Goal: Navigation & Orientation: Go to known website

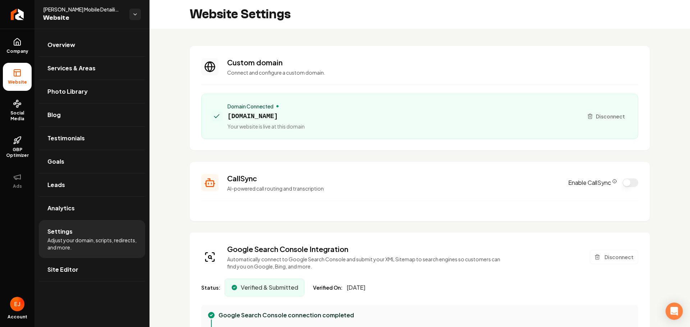
scroll to position [503, 0]
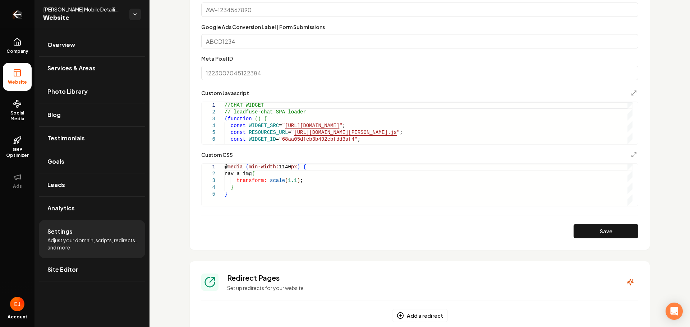
click at [17, 14] on icon "Return to dashboard" at bounding box center [17, 14] width 7 height 0
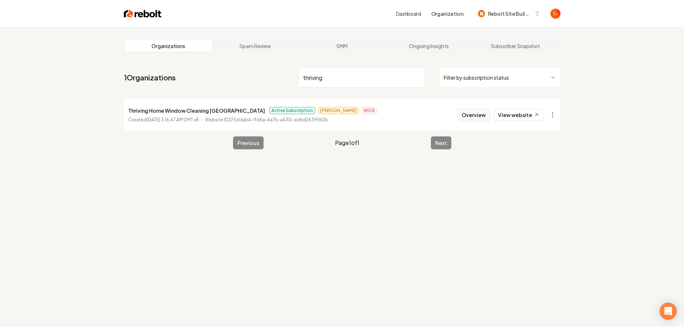
type input "thriving"
click at [481, 115] on button "Overview" at bounding box center [474, 114] width 32 height 13
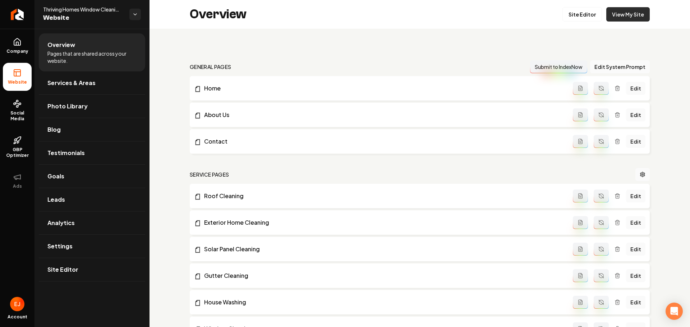
click at [611, 15] on link "View My Site" at bounding box center [627, 14] width 43 height 14
